Goal: Transaction & Acquisition: Purchase product/service

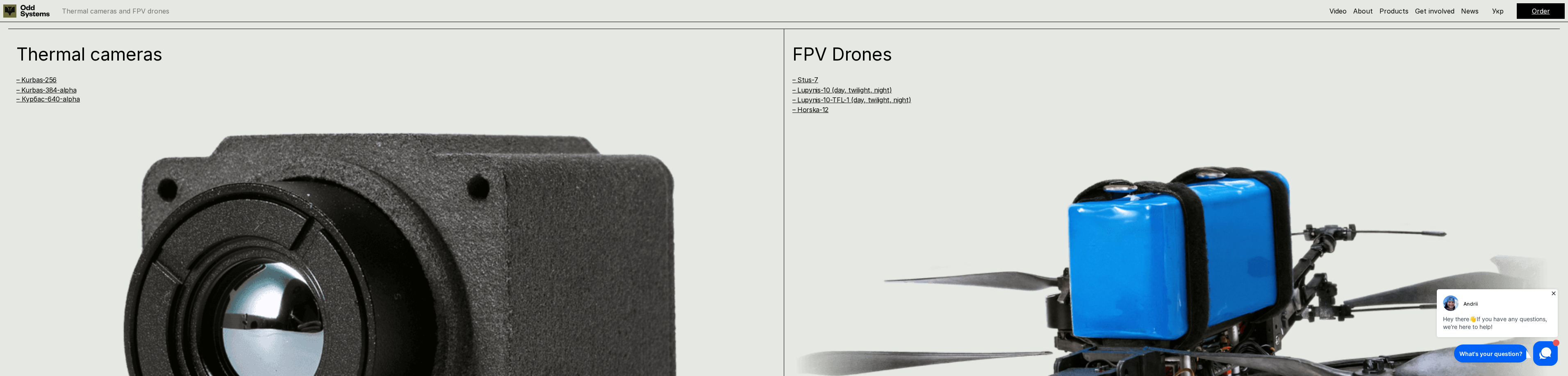
scroll to position [778, 0]
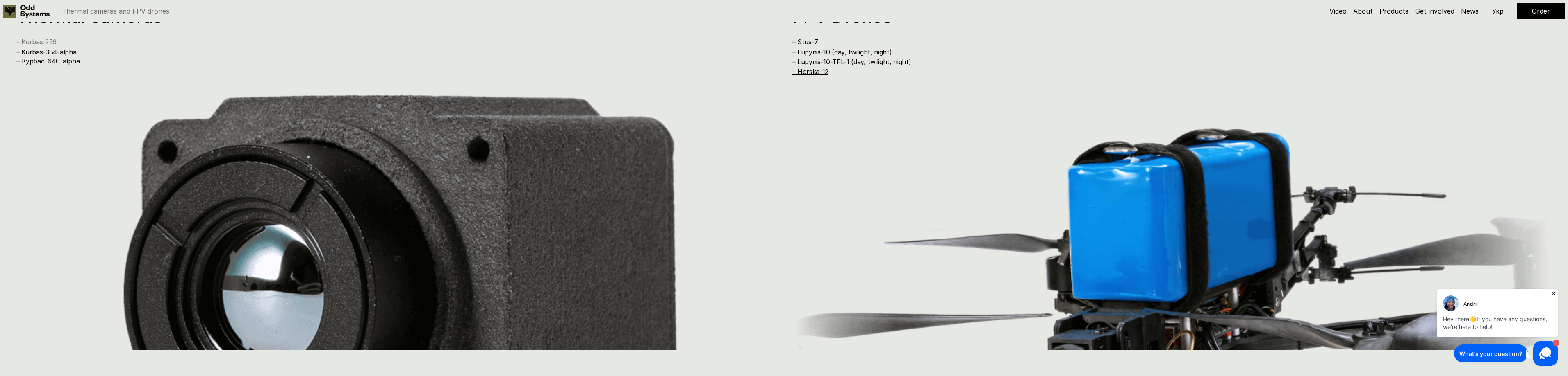
click at [32, 39] on link "– Kurbas-256" at bounding box center [37, 42] width 40 height 8
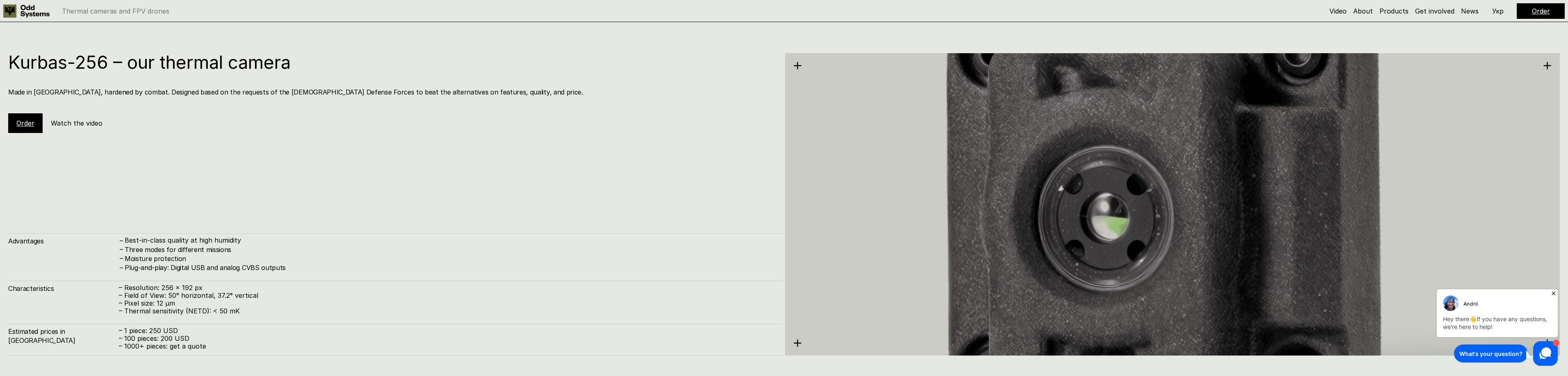
scroll to position [1129, 0]
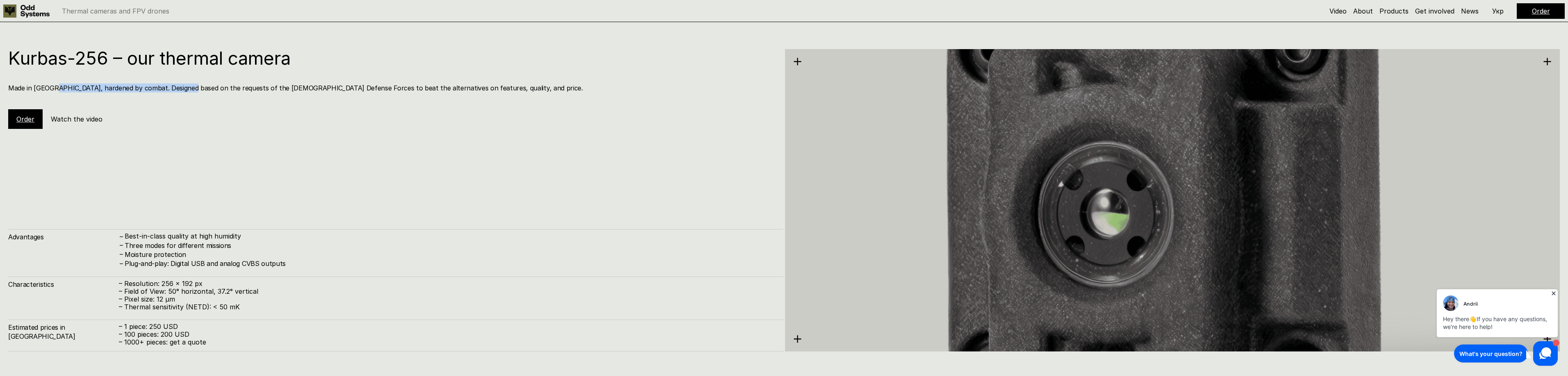
drag, startPoint x: 61, startPoint y: 90, endPoint x: 194, endPoint y: 87, distance: 133.0
click at [185, 88] on h4 "Made in [GEOGRAPHIC_DATA], hardened by combat. Designed based on the requests o…" at bounding box center [391, 88] width 767 height 9
click at [207, 88] on h4 "Made in [GEOGRAPHIC_DATA], hardened by combat. Designed based on the requests o…" at bounding box center [391, 88] width 767 height 9
drag, startPoint x: 119, startPoint y: 87, endPoint x: 431, endPoint y: 90, distance: 312.0
click at [424, 87] on h4 "Made in [GEOGRAPHIC_DATA], hardened by combat. Designed based on the requests o…" at bounding box center [391, 88] width 767 height 9
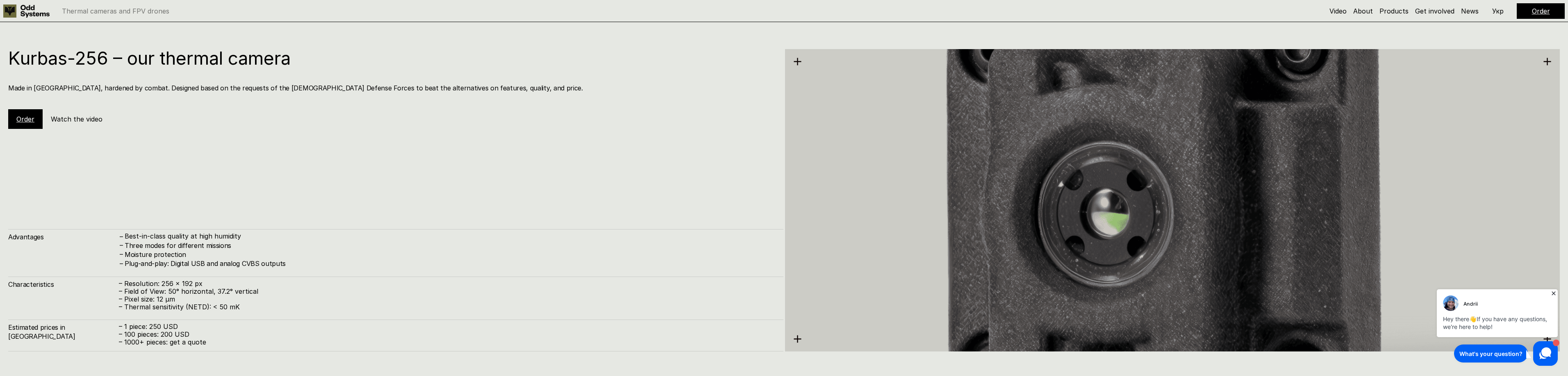
click at [441, 99] on div "Kurbas-256 – our thermal camera Made in [GEOGRAPHIC_DATA], hardened by combat. …" at bounding box center [395, 89] width 775 height 80
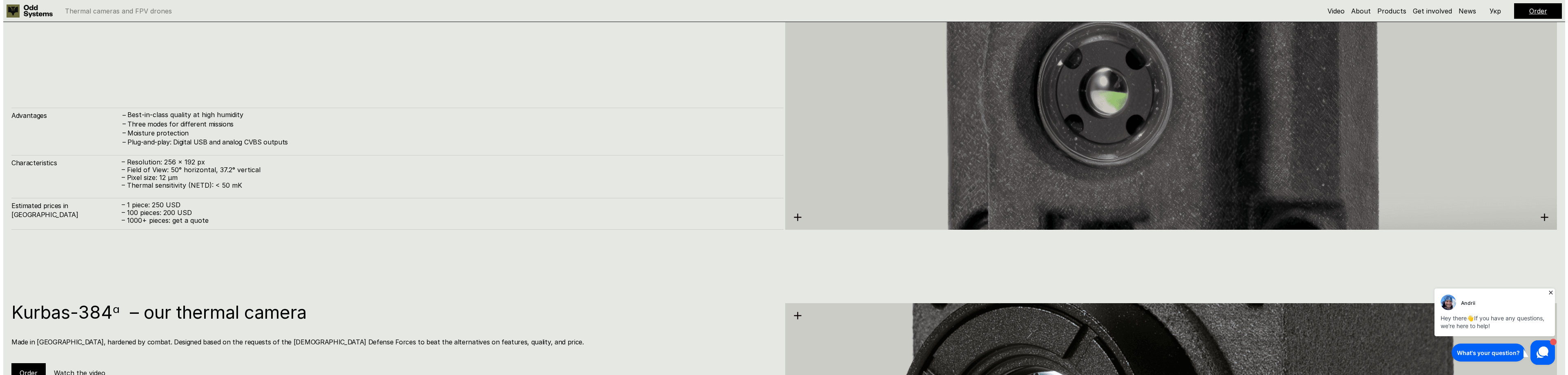
scroll to position [1166, 0]
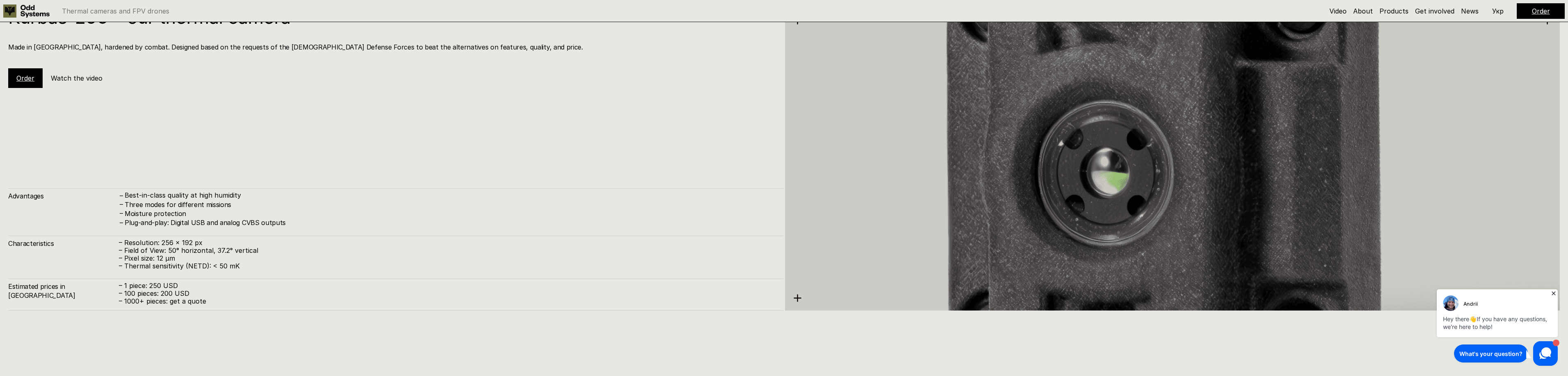
click at [19, 80] on link "Order" at bounding box center [26, 78] width 18 height 8
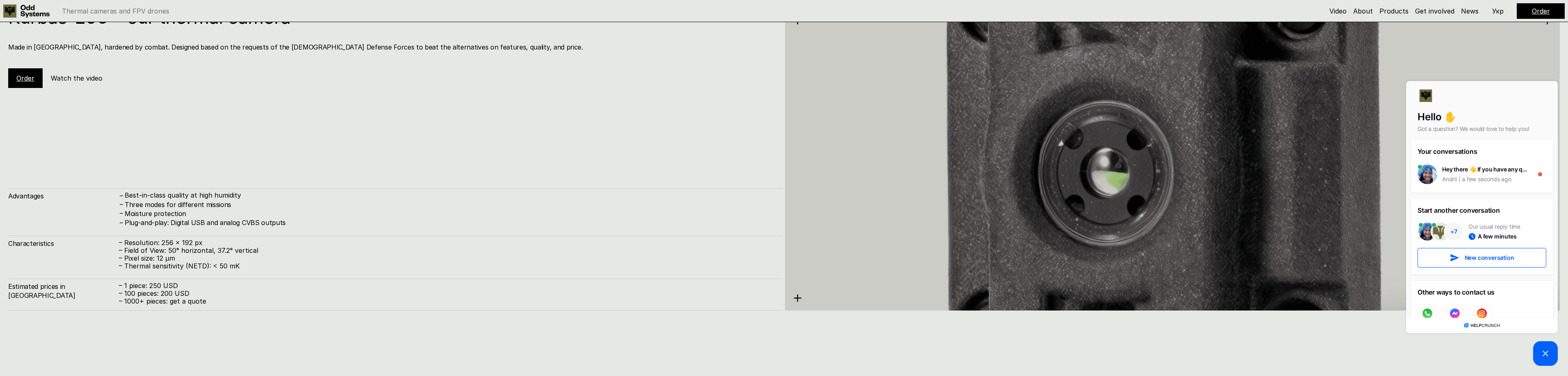
click at [1548, 352] on icon at bounding box center [1545, 354] width 10 height 10
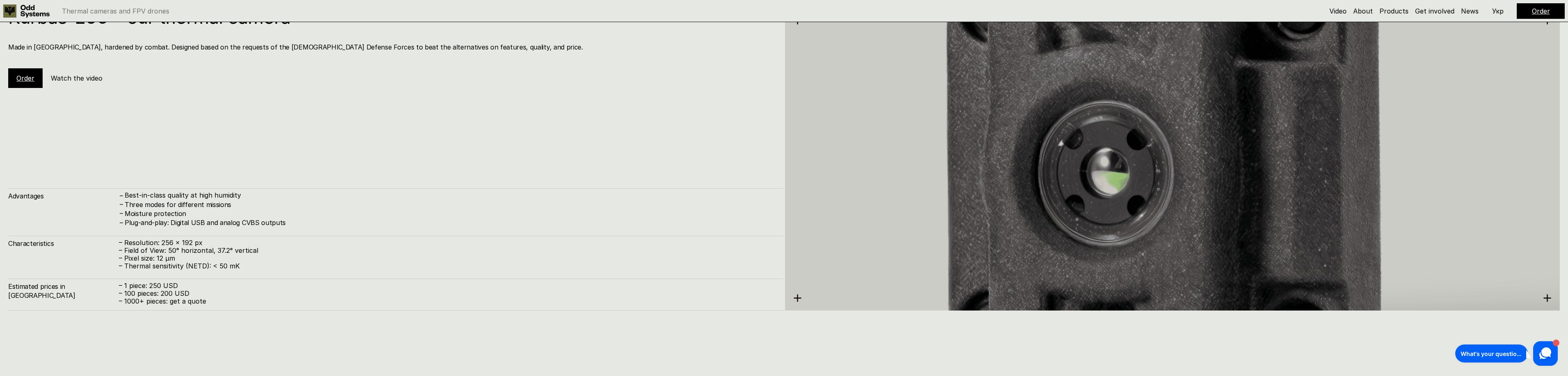
click at [23, 76] on link "Order" at bounding box center [26, 78] width 18 height 8
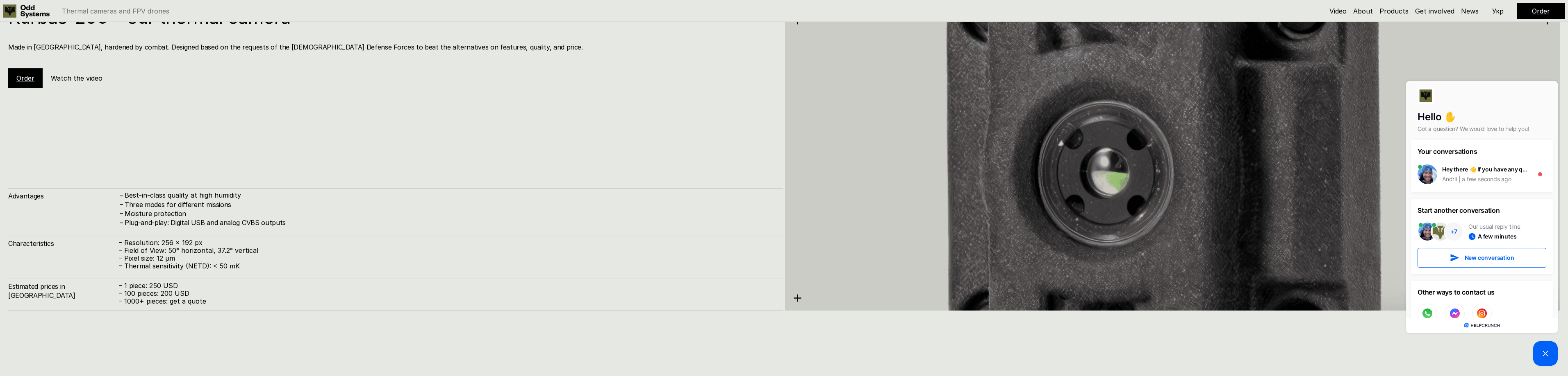
click at [90, 78] on h5 "Watch the video" at bounding box center [76, 78] width 52 height 9
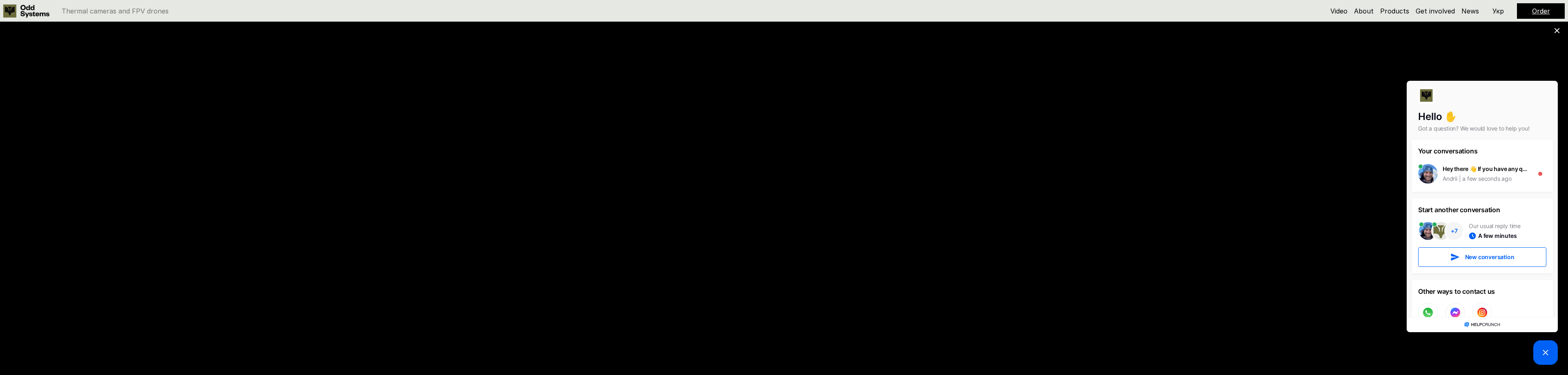
click at [1560, 30] on div at bounding box center [784, 188] width 1568 height 375
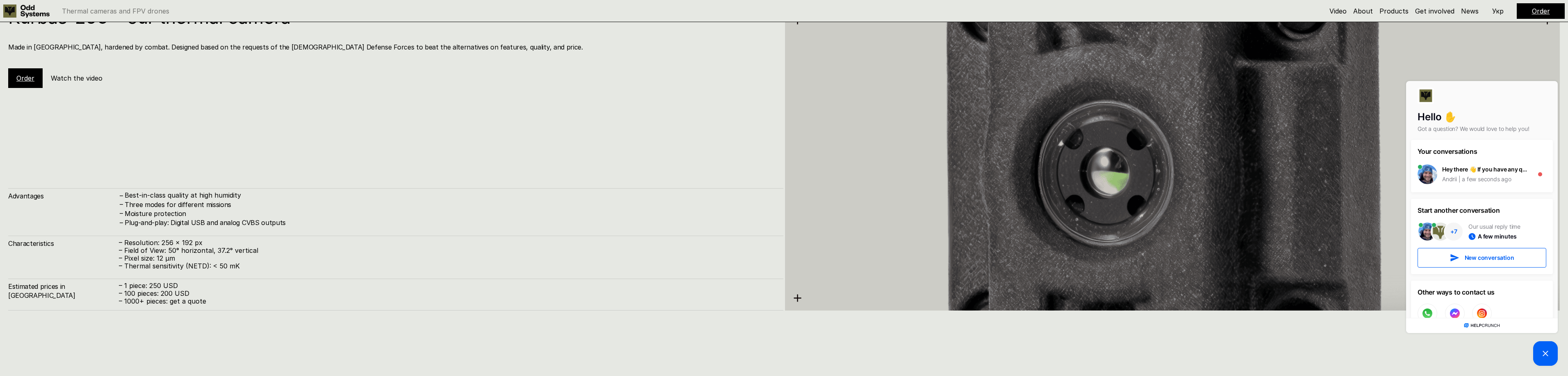
click at [70, 81] on h5 "Watch the video" at bounding box center [76, 78] width 52 height 9
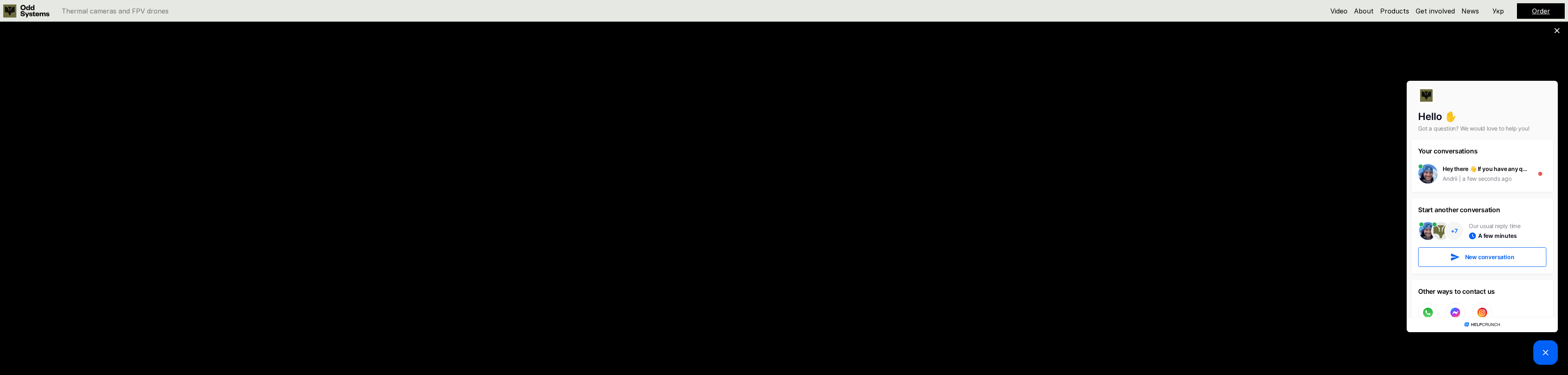
click at [1546, 356] on icon at bounding box center [1545, 353] width 10 height 10
